Goal: Check status

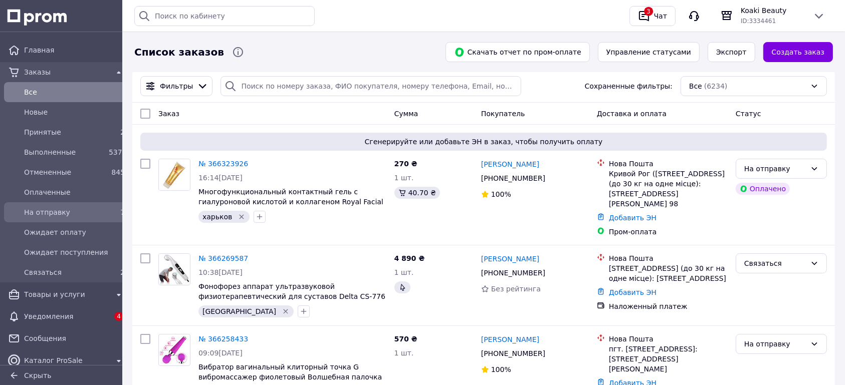
click at [68, 216] on span "На отправку" at bounding box center [64, 212] width 81 height 10
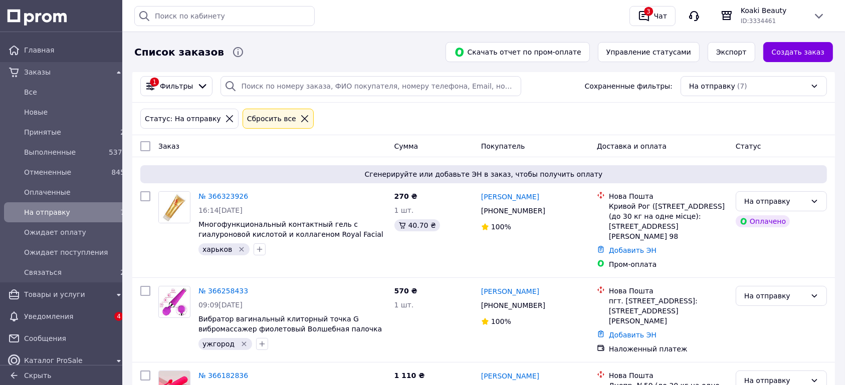
click at [147, 145] on input "checkbox" at bounding box center [145, 146] width 10 height 10
checkbox input "true"
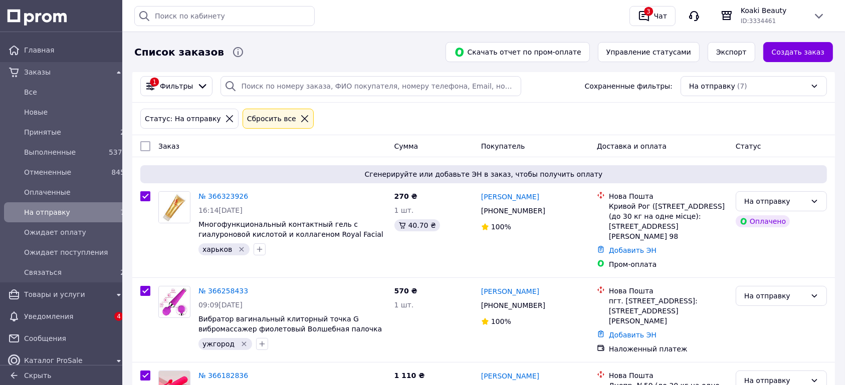
checkbox input "true"
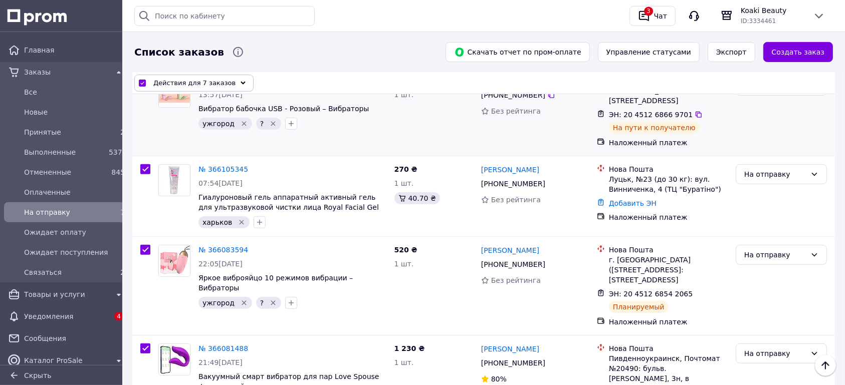
scroll to position [320, 0]
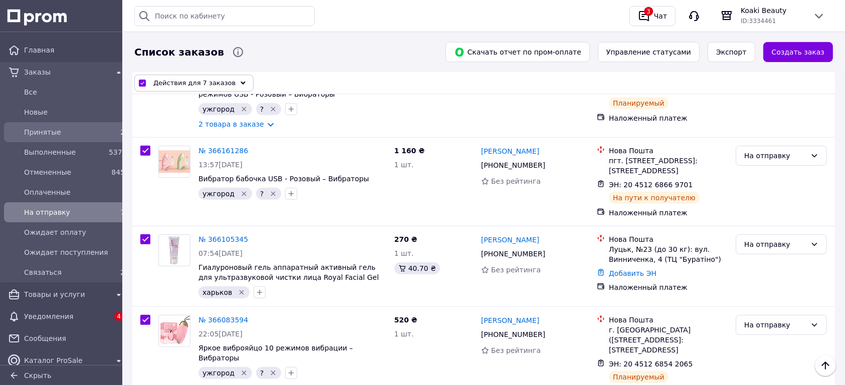
click at [51, 140] on div "Принятые 2" at bounding box center [66, 132] width 121 height 16
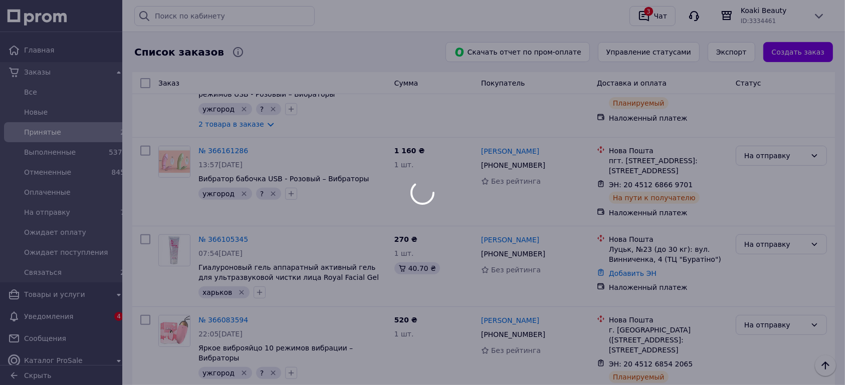
checkbox input "false"
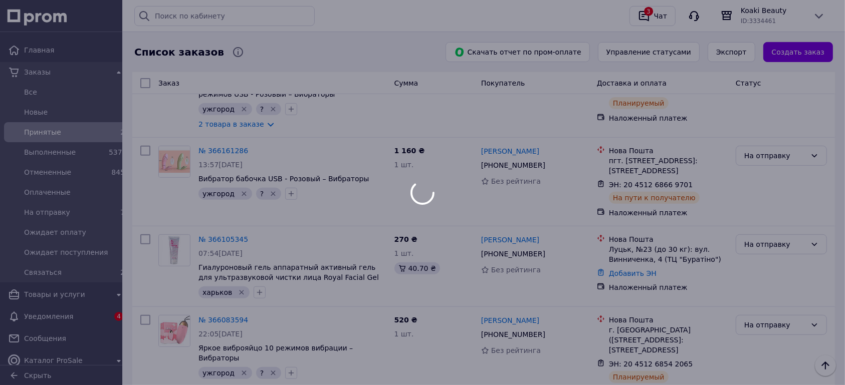
checkbox input "false"
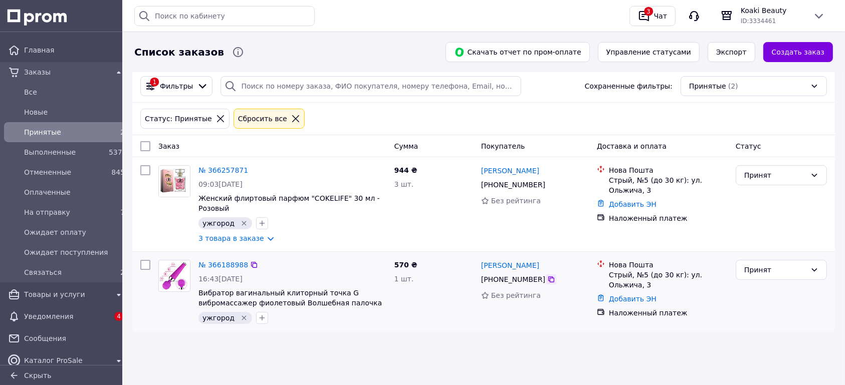
click at [547, 276] on icon at bounding box center [551, 280] width 8 height 8
click at [443, 322] on div "№ 366188988 16:43, 11.10.2025 Вибратор вагинальный клиторный точка G вибромасса…" at bounding box center [483, 292] width 702 height 80
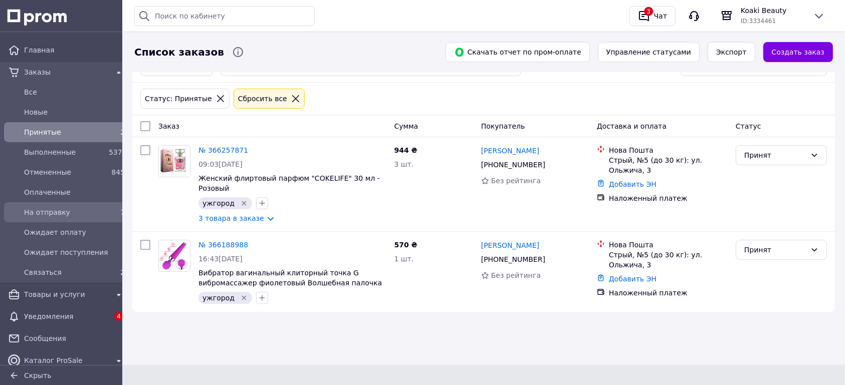
click at [60, 211] on span "На отправку" at bounding box center [64, 212] width 81 height 10
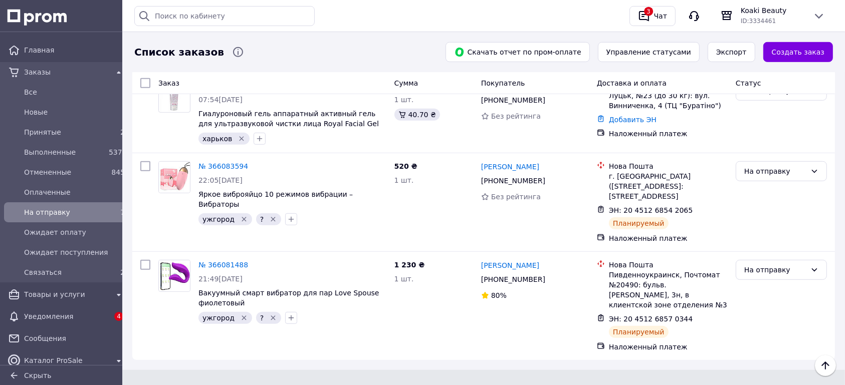
scroll to position [477, 0]
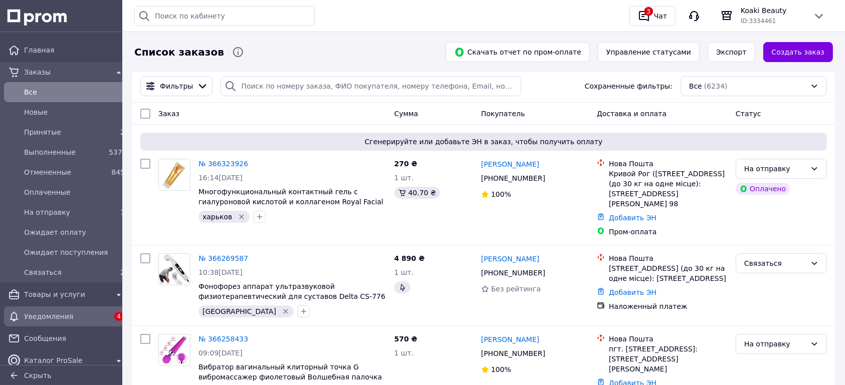
click at [64, 313] on span "Уведомления" at bounding box center [66, 317] width 85 height 10
